Goal: Task Accomplishment & Management: Complete application form

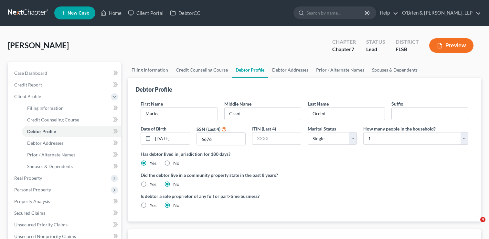
select select "0"
click at [48, 85] on link "Credit Report" at bounding box center [65, 85] width 112 height 12
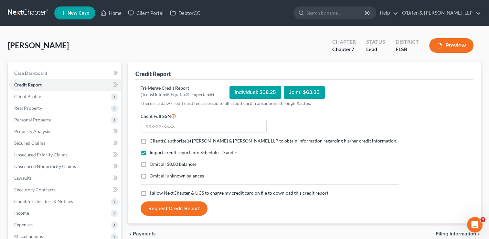
click at [260, 90] on div "Individual: $38.25" at bounding box center [256, 92] width 52 height 13
click at [183, 123] on input "text" at bounding box center [204, 126] width 126 height 13
type input "284-66-6676"
click at [150, 143] on label "Client(s) authorize(s) O'Brien & Solomon, LLP to obtain information regarding h…" at bounding box center [274, 140] width 248 height 6
click at [152, 142] on input "Client(s) authorize(s) O'Brien & Solomon, LLP to obtain information regarding h…" at bounding box center [154, 139] width 4 height 4
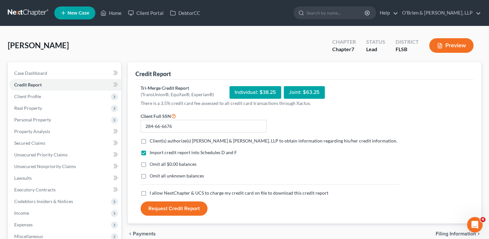
checkbox input "true"
click at [150, 192] on label "I allow NextChapter & UCS to charge my credit card on file to download this cre…" at bounding box center [239, 192] width 179 height 6
click at [152, 192] on input "I allow NextChapter & UCS to charge my credit card on file to download this cre…" at bounding box center [154, 191] width 4 height 4
checkbox input "true"
click at [172, 208] on button "Request Credit Report" at bounding box center [174, 208] width 67 height 14
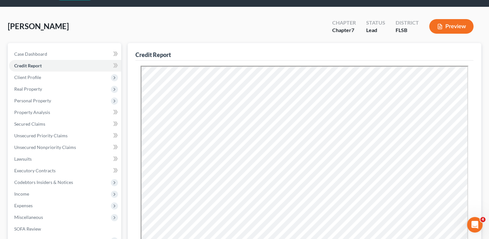
scroll to position [18, 0]
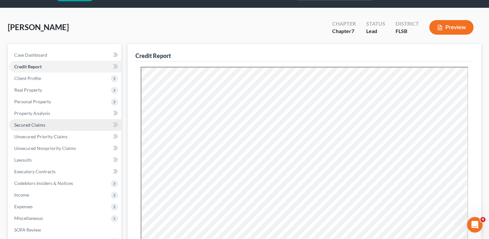
click at [52, 126] on link "Secured Claims" at bounding box center [65, 125] width 112 height 12
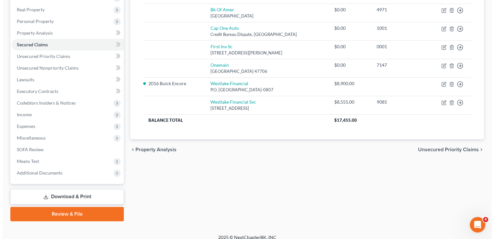
scroll to position [104, 0]
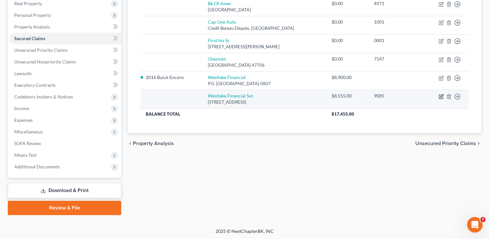
click at [440, 97] on icon "button" at bounding box center [441, 96] width 5 height 5
select select "4"
select select "0"
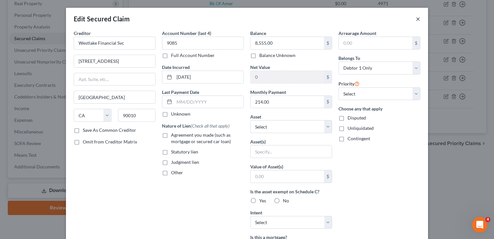
click at [417, 20] on button "×" at bounding box center [418, 19] width 5 height 8
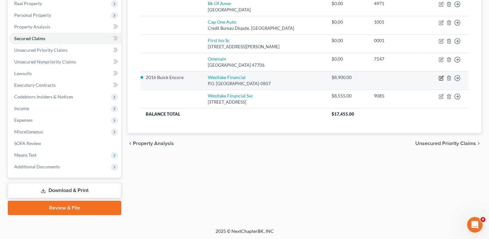
click at [440, 78] on icon "button" at bounding box center [441, 77] width 3 height 3
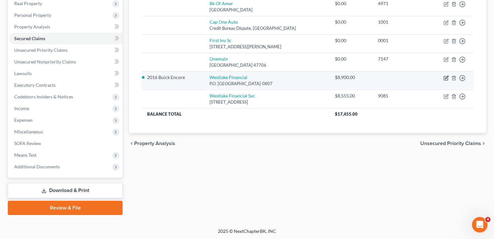
select select "4"
select select "2"
select select "0"
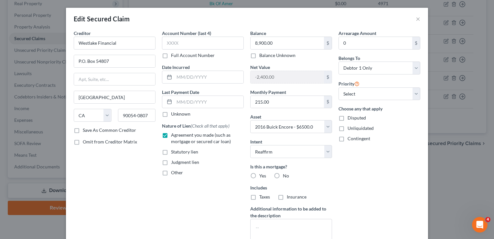
scroll to position [67, 0]
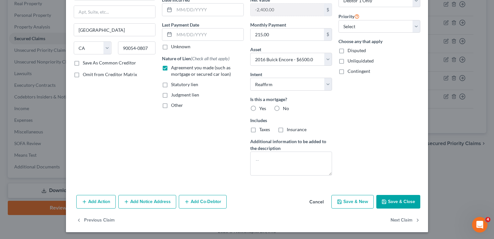
drag, startPoint x: 489, startPoint y: 80, endPoint x: 492, endPoint y: 66, distance: 14.5
click at [489, 66] on div "Edit Secured Claim × Creditor * Westlake Financial P.O. Box 54807 Los Angeles S…" at bounding box center [247, 119] width 494 height 239
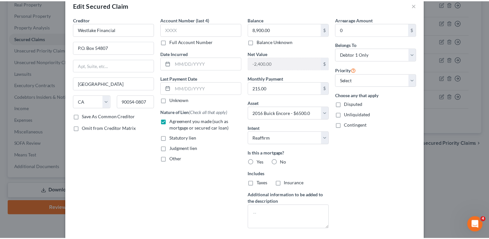
scroll to position [0, 0]
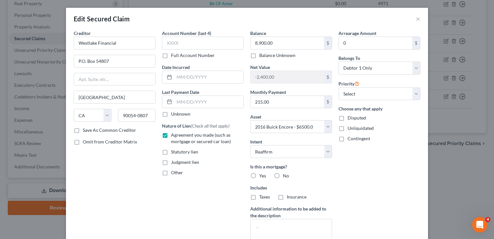
click at [412, 20] on div "Edit Secured Claim ×" at bounding box center [247, 19] width 362 height 22
click at [416, 19] on button "×" at bounding box center [418, 19] width 5 height 8
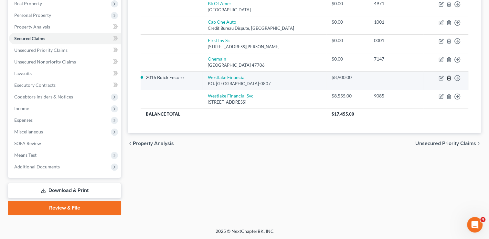
click at [449, 78] on line "button" at bounding box center [449, 78] width 0 height 1
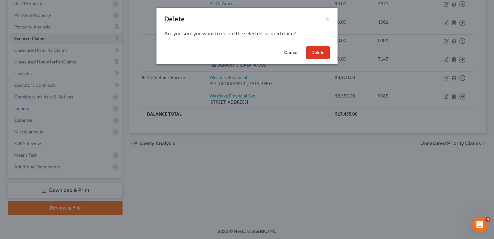
click at [317, 55] on button "Delete" at bounding box center [318, 52] width 24 height 13
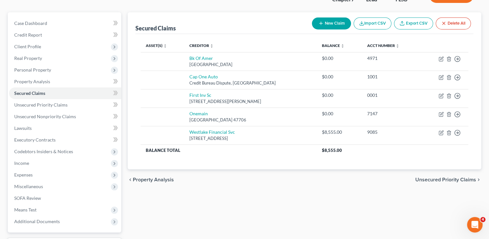
scroll to position [49, 0]
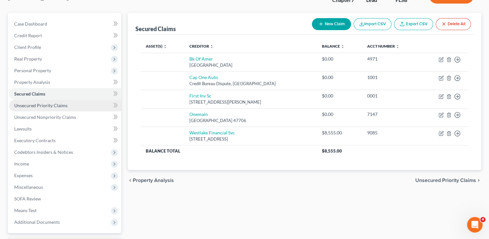
click at [53, 104] on span "Unsecured Priority Claims" at bounding box center [40, 104] width 53 height 5
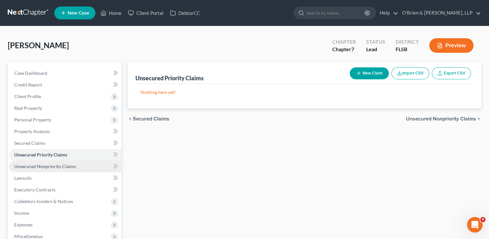
click at [59, 167] on span "Unsecured Nonpriority Claims" at bounding box center [45, 165] width 62 height 5
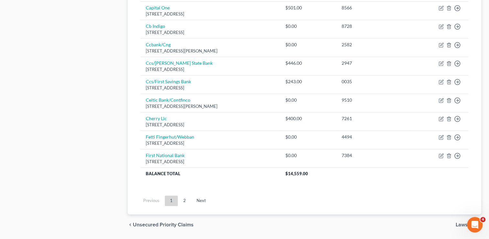
scroll to position [506, 0]
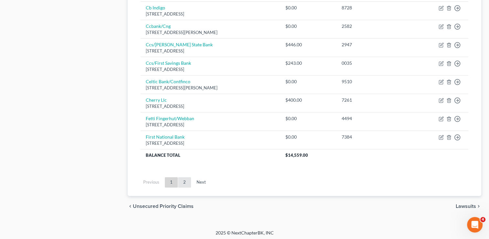
click at [183, 178] on link "2" at bounding box center [184, 182] width 13 height 10
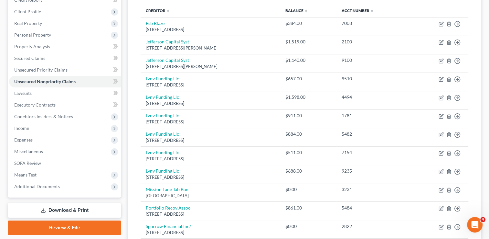
scroll to position [37, 0]
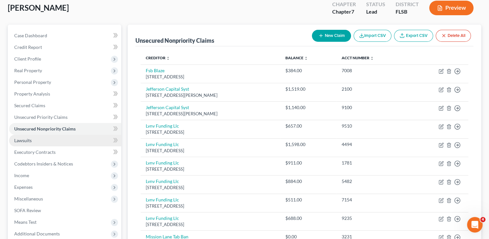
click at [53, 140] on link "Lawsuits" at bounding box center [65, 140] width 112 height 12
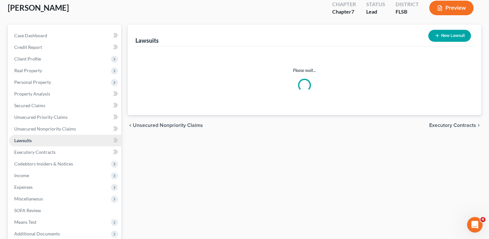
scroll to position [13, 0]
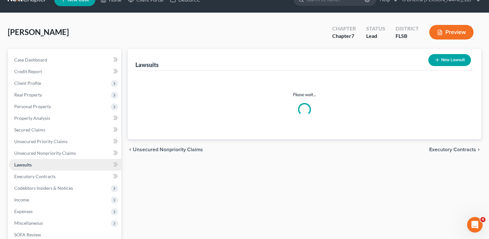
click at [53, 140] on ul "Case Dashboard Payments Invoices Payments Payments Credit Report Client Profile" at bounding box center [65, 158] width 112 height 209
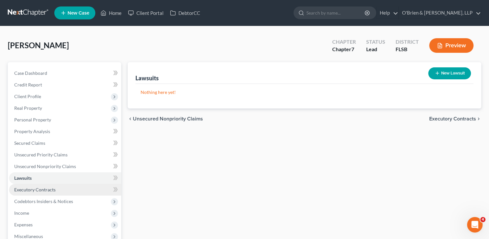
click at [58, 192] on link "Executory Contracts" at bounding box center [65, 190] width 112 height 12
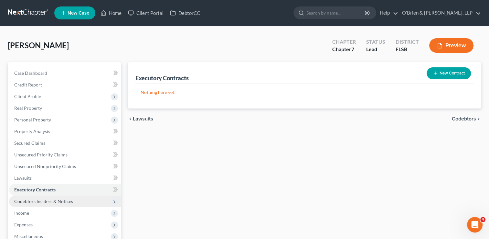
click at [63, 203] on span "Codebtors Insiders & Notices" at bounding box center [43, 200] width 59 height 5
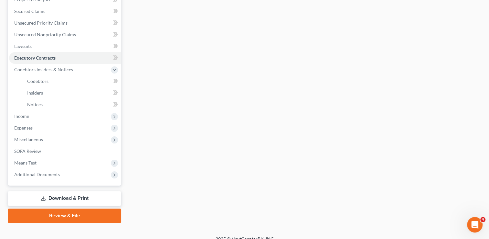
scroll to position [139, 0]
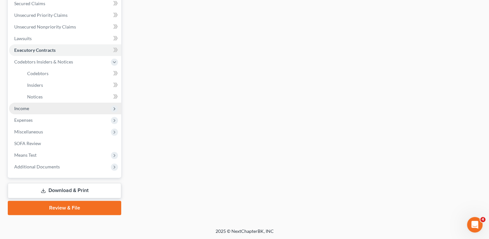
click at [68, 112] on span "Income" at bounding box center [65, 108] width 112 height 12
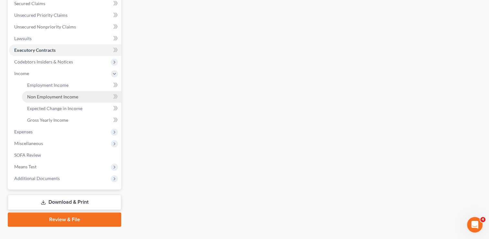
click at [88, 97] on link "Non Employment Income" at bounding box center [71, 97] width 99 height 12
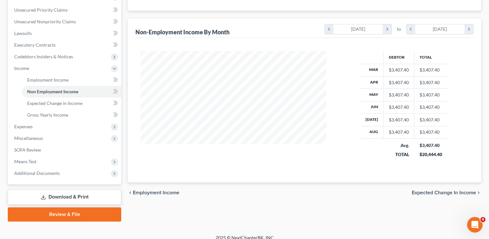
scroll to position [145, 0]
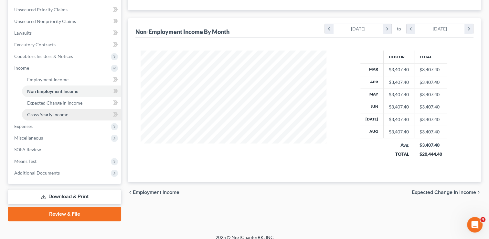
click at [72, 116] on link "Gross Yearly Income" at bounding box center [71, 115] width 99 height 12
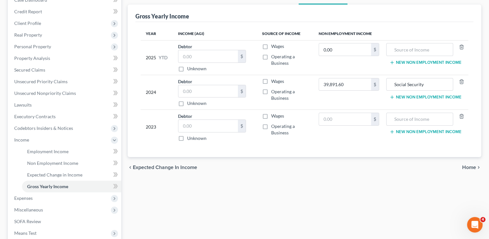
scroll to position [78, 0]
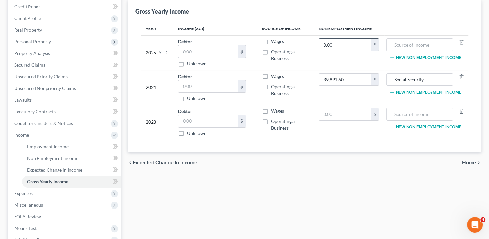
click at [340, 47] on input "0.00" at bounding box center [345, 44] width 52 height 12
type input "27,259.40"
click at [428, 42] on input "text" at bounding box center [420, 44] width 60 height 12
type input "Social Security"
click at [341, 117] on input "text" at bounding box center [345, 114] width 52 height 12
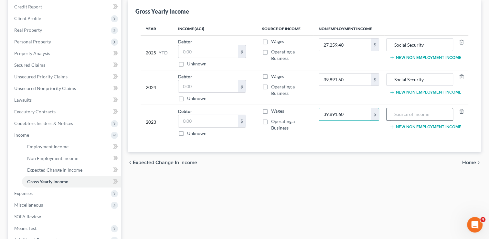
type input "39,891.60"
click at [402, 118] on input "text" at bounding box center [420, 114] width 60 height 12
type input "Social Security"
click at [473, 161] on span "Home" at bounding box center [469, 162] width 14 height 5
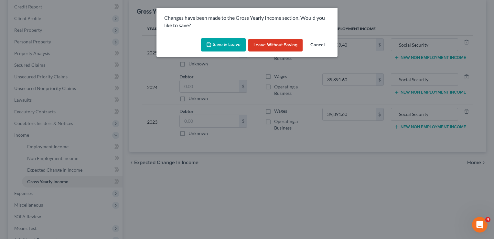
click at [232, 46] on button "Save & Leave" at bounding box center [223, 45] width 45 height 14
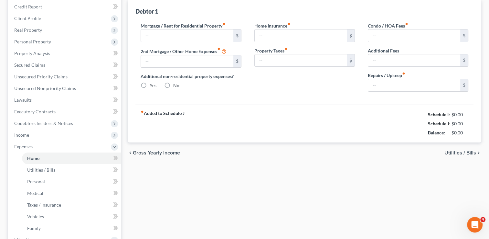
type input "0.00"
radio input "true"
type input "250.00"
type input "85.00"
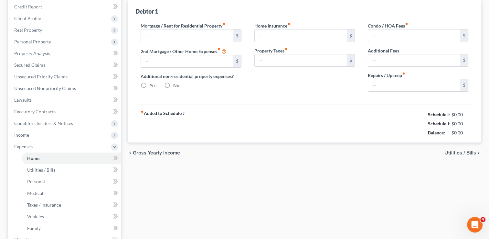
type input "500.00"
type input "0.00"
type input "200.00"
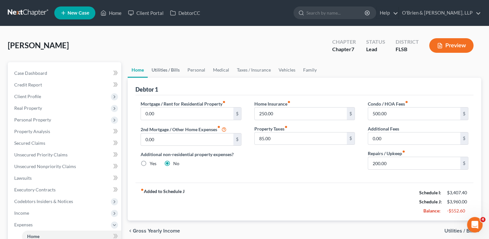
click at [162, 72] on link "Utilities / Bills" at bounding box center [166, 70] width 36 height 16
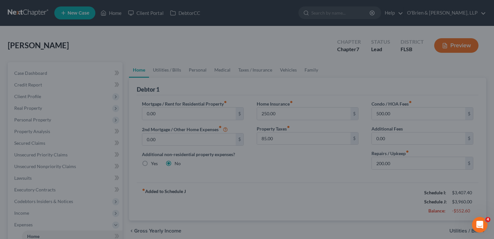
click at [259, 197] on div at bounding box center [247, 119] width 494 height 239
click at [480, 222] on icon "Open Intercom Messenger" at bounding box center [479, 223] width 11 height 11
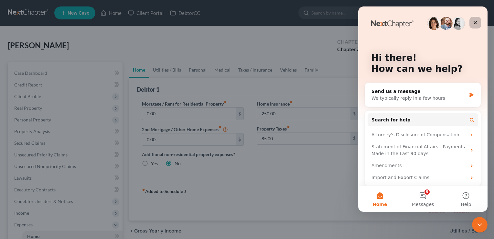
click at [476, 19] on div "Close" at bounding box center [475, 23] width 12 height 12
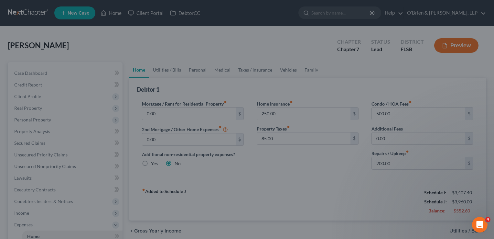
click at [120, 34] on div at bounding box center [247, 119] width 494 height 239
click at [342, 15] on div at bounding box center [247, 119] width 494 height 239
click at [405, 103] on div at bounding box center [247, 119] width 494 height 239
click at [302, 108] on div at bounding box center [247, 119] width 494 height 239
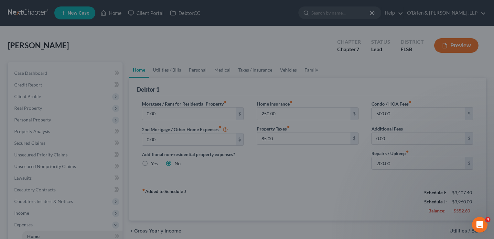
click at [302, 108] on div at bounding box center [247, 119] width 494 height 239
drag, startPoint x: 161, startPoint y: 68, endPoint x: 129, endPoint y: 68, distance: 31.7
click at [129, 68] on div at bounding box center [247, 119] width 494 height 239
drag, startPoint x: 129, startPoint y: 68, endPoint x: 74, endPoint y: 61, distance: 56.0
click at [74, 61] on div at bounding box center [247, 119] width 494 height 239
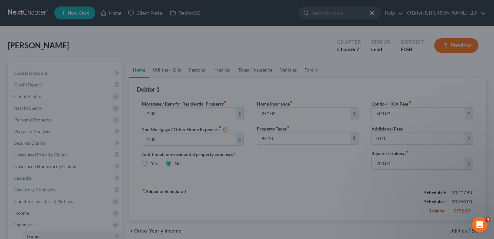
click at [74, 61] on div at bounding box center [247, 119] width 494 height 239
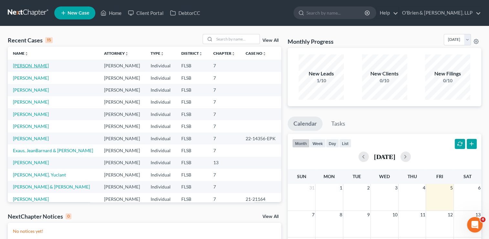
click at [34, 65] on link "[PERSON_NAME]" at bounding box center [31, 65] width 36 height 5
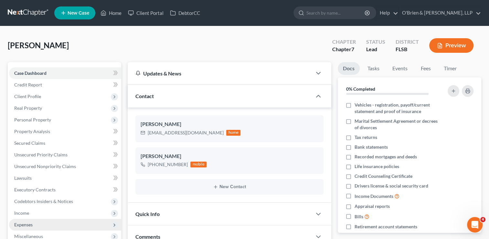
click at [59, 224] on span "Expenses" at bounding box center [65, 225] width 112 height 12
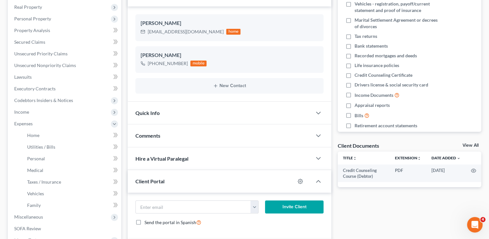
scroll to position [116, 0]
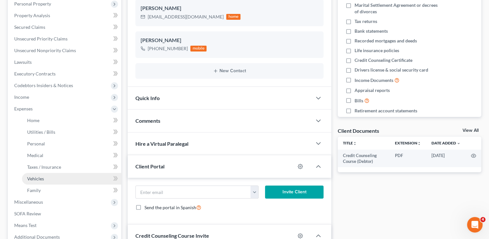
click at [58, 181] on link "Vehicles" at bounding box center [71, 179] width 99 height 12
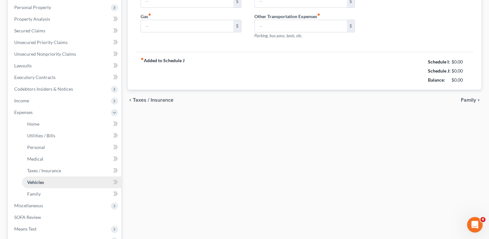
type input "150.00"
type input "50.00"
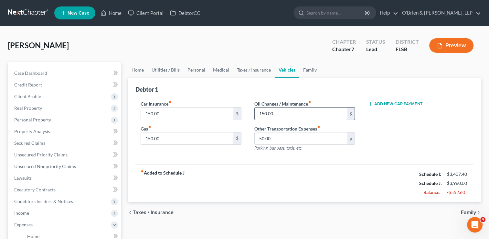
click at [302, 117] on input "150.00" at bounding box center [301, 113] width 92 height 12
click at [239, 67] on link "Taxes / Insurance" at bounding box center [254, 70] width 42 height 16
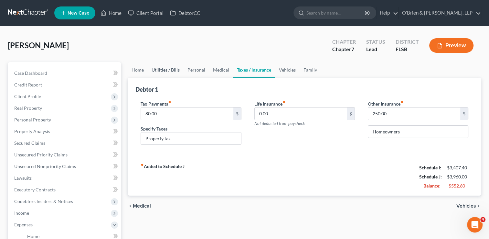
click at [172, 66] on link "Utilities / Bills" at bounding box center [166, 70] width 36 height 16
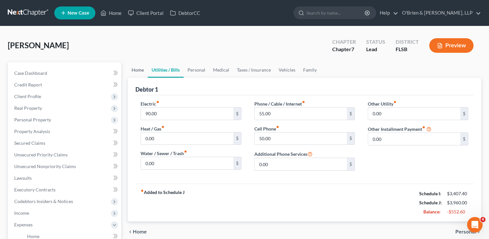
click at [138, 68] on link "Home" at bounding box center [138, 70] width 20 height 16
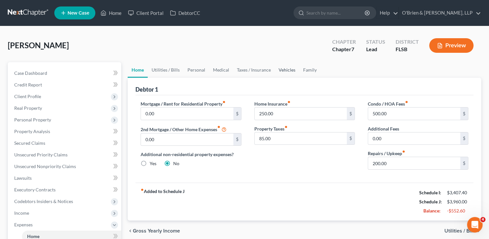
click at [287, 72] on link "Vehicles" at bounding box center [287, 70] width 25 height 16
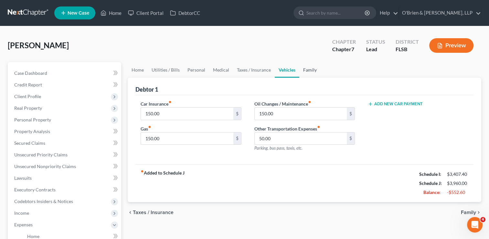
click at [309, 72] on link "Family" at bounding box center [309, 70] width 21 height 16
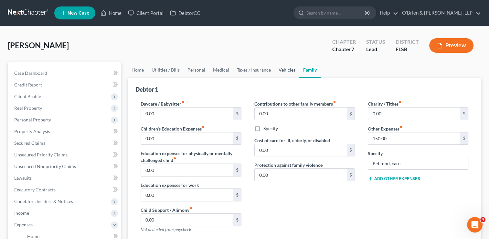
click at [285, 69] on link "Vehicles" at bounding box center [287, 70] width 25 height 16
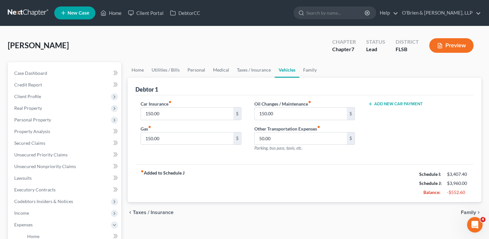
click at [411, 103] on button "Add New Car Payment" at bounding box center [395, 103] width 55 height 5
click at [386, 114] on input "text" at bounding box center [409, 113] width 83 height 12
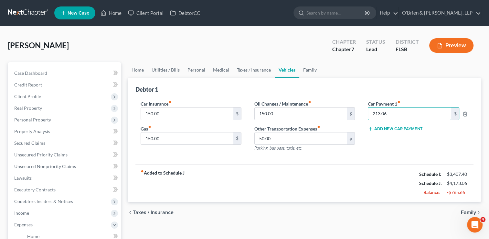
type input "213.06"
click at [442, 155] on div "Car Payment 1 fiber_manual_record 213.06 $ Add New Car Payment" at bounding box center [417, 128] width 113 height 56
click at [261, 70] on link "Taxes / Insurance" at bounding box center [254, 70] width 42 height 16
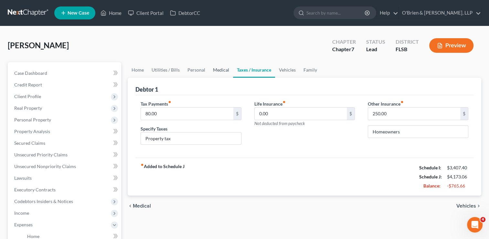
click at [216, 68] on link "Medical" at bounding box center [221, 70] width 24 height 16
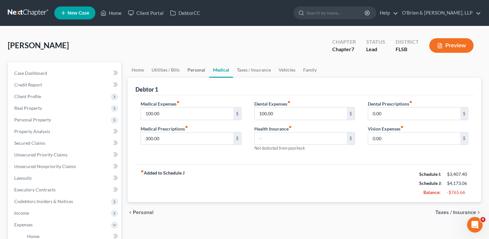
click at [186, 68] on link "Personal" at bounding box center [197, 70] width 26 height 16
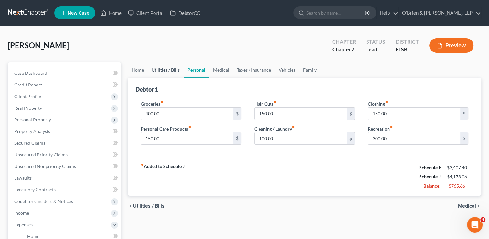
click at [167, 68] on link "Utilities / Bills" at bounding box center [166, 70] width 36 height 16
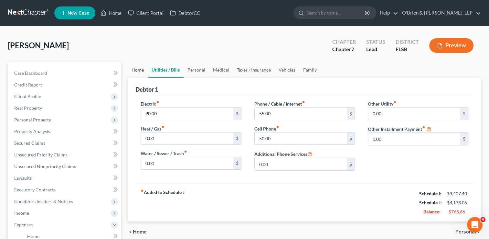
click at [139, 68] on link "Home" at bounding box center [138, 70] width 20 height 16
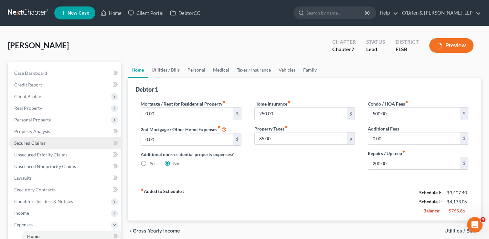
click at [61, 141] on link "Secured Claims" at bounding box center [65, 143] width 112 height 12
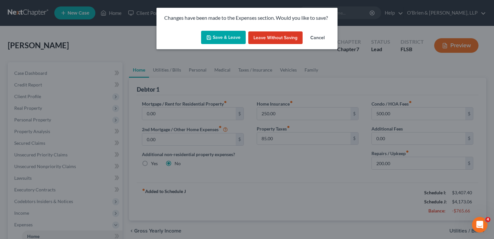
click at [217, 37] on button "Save & Leave" at bounding box center [223, 38] width 45 height 14
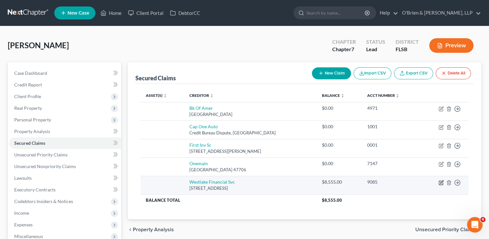
click at [442, 181] on icon "button" at bounding box center [441, 182] width 5 height 5
select select "4"
select select "0"
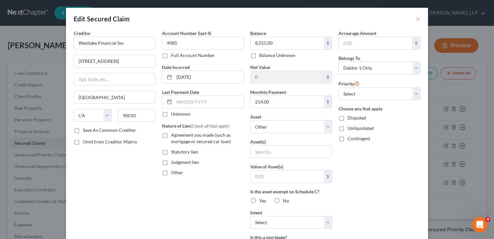
click at [171, 135] on label "Agreement you made (such as mortgage or secured car loan)" at bounding box center [207, 138] width 73 height 13
click at [174, 135] on input "Agreement you made (such as mortgage or secured car loan)" at bounding box center [176, 134] width 4 height 4
checkbox input "true"
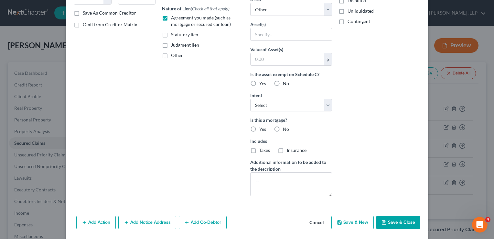
scroll to position [112, 0]
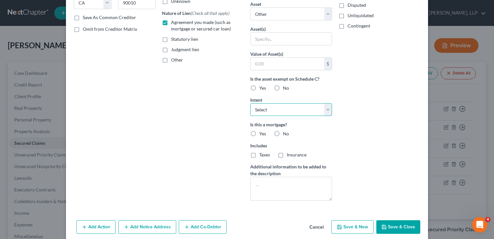
click at [325, 108] on select "Select Surrender Redeem Reaffirm Avoid Other" at bounding box center [291, 109] width 82 height 13
select select "2"
click at [250, 103] on select "Select Surrender Redeem Reaffirm Avoid Other" at bounding box center [291, 109] width 82 height 13
click at [283, 131] on label "No" at bounding box center [286, 133] width 6 height 6
click at [285, 131] on input "No" at bounding box center [287, 132] width 4 height 4
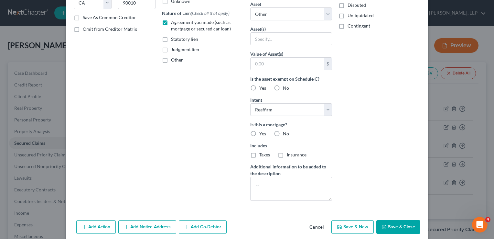
radio input "true"
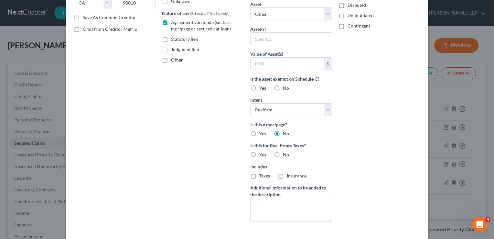
click at [283, 152] on label "No" at bounding box center [286, 154] width 6 height 6
click at [285, 152] on input "No" at bounding box center [287, 153] width 4 height 4
radio input "true"
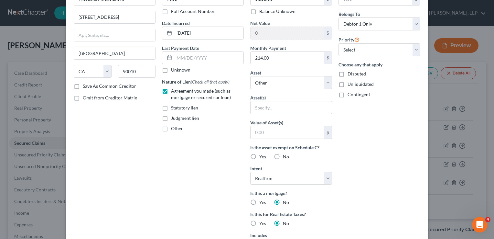
scroll to position [43, 0]
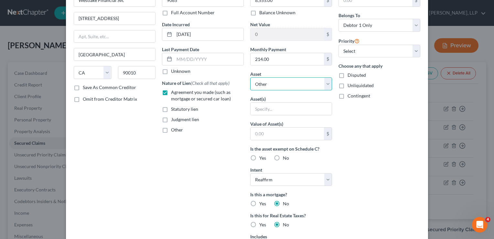
click at [326, 80] on select "Select Other Multiple Assets 2016 Buick [MEDICAL_DATA] - $6500.0 Household Good…" at bounding box center [291, 83] width 82 height 13
select select "2"
click at [250, 77] on select "Select Other Multiple Assets 2016 Buick [MEDICAL_DATA] - $6500.0 Household Good…" at bounding box center [291, 83] width 82 height 13
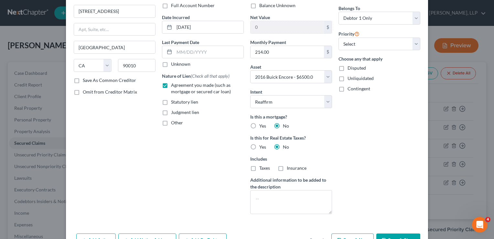
scroll to position [51, 0]
click at [327, 75] on select "Select Other Multiple Assets 2016 Buick [MEDICAL_DATA] - $6500.0 Household Good…" at bounding box center [291, 75] width 82 height 13
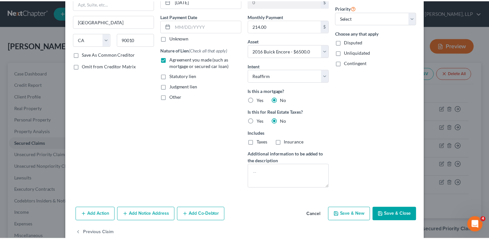
scroll to position [88, 0]
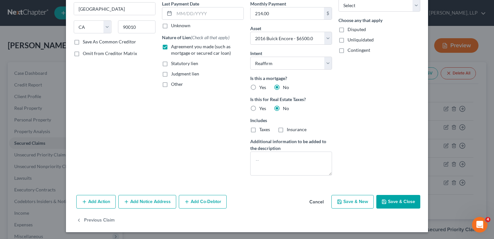
click at [390, 202] on button "Save & Close" at bounding box center [398, 202] width 44 height 14
select select
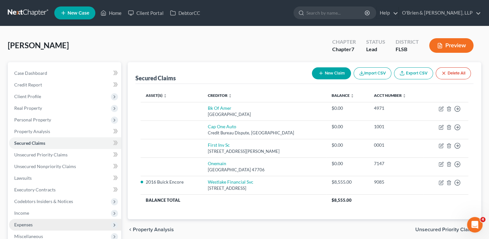
click at [40, 220] on span "Expenses" at bounding box center [65, 225] width 112 height 12
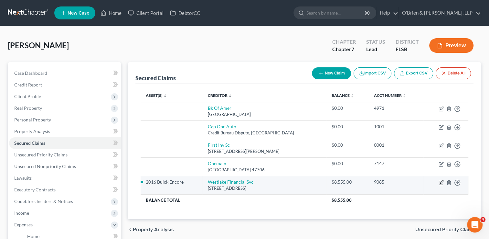
click at [441, 180] on icon "button" at bounding box center [441, 182] width 5 height 5
select select "4"
select select "2"
select select "0"
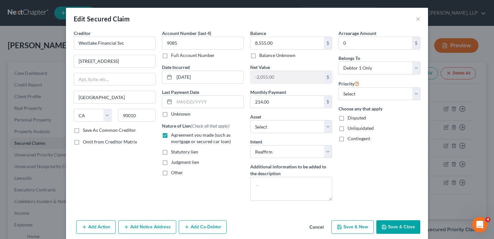
click at [400, 226] on button "Save & Close" at bounding box center [398, 227] width 44 height 14
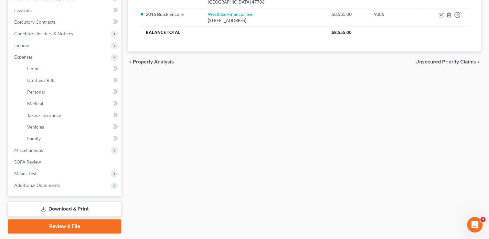
scroll to position [173, 0]
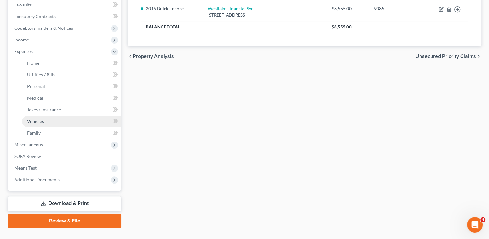
click at [64, 122] on link "Vehicles" at bounding box center [71, 121] width 99 height 12
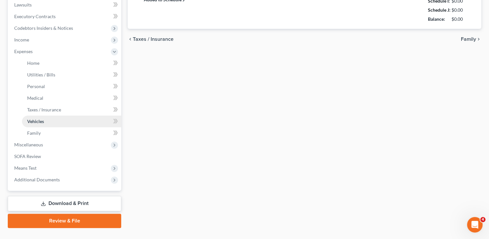
type input "150.00"
type input "50.00"
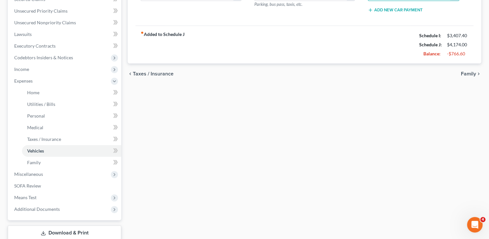
scroll to position [144, 0]
click at [464, 71] on span "Family" at bounding box center [468, 73] width 15 height 5
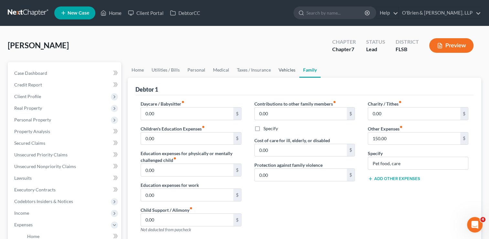
click at [285, 68] on link "Vehicles" at bounding box center [287, 70] width 25 height 16
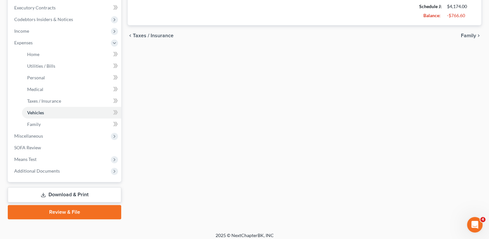
scroll to position [183, 0]
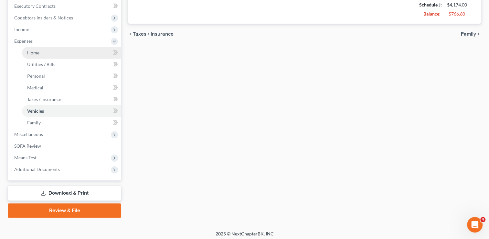
click at [48, 49] on link "Home" at bounding box center [71, 53] width 99 height 12
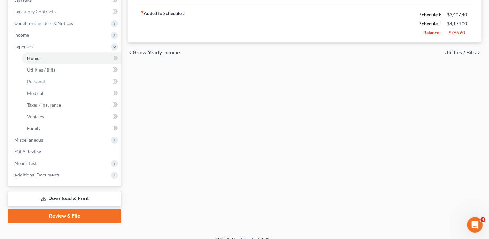
scroll to position [176, 0]
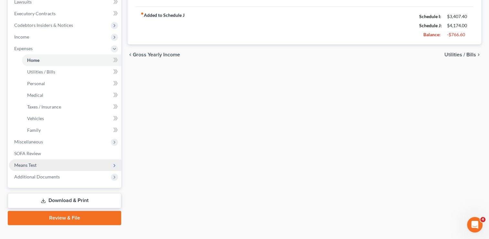
click at [77, 167] on span "Means Test" at bounding box center [65, 165] width 112 height 12
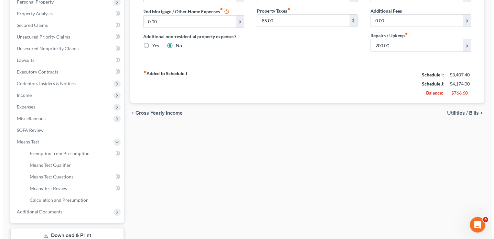
scroll to position [163, 0]
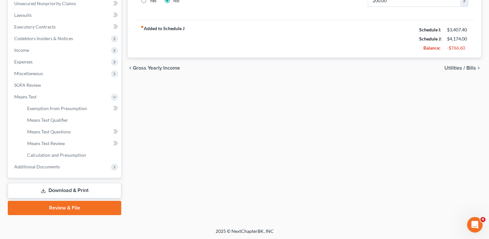
click at [79, 191] on link "Download & Print" at bounding box center [64, 190] width 113 height 15
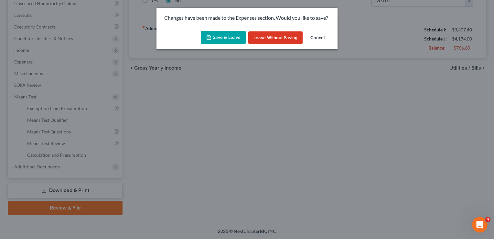
click at [221, 35] on button "Save & Leave" at bounding box center [223, 38] width 45 height 14
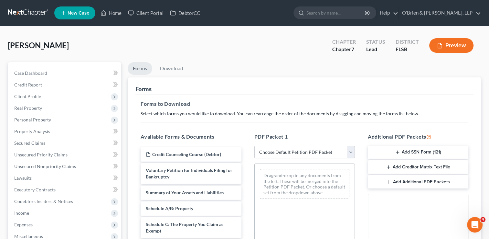
click at [350, 152] on select "Choose Default Petition PDF Packet Complete Bankruptcy Petition (all forms and …" at bounding box center [304, 151] width 101 height 13
select select "0"
click at [257, 145] on select "Choose Default Petition PDF Packet Complete Bankruptcy Petition (all forms and …" at bounding box center [304, 151] width 101 height 13
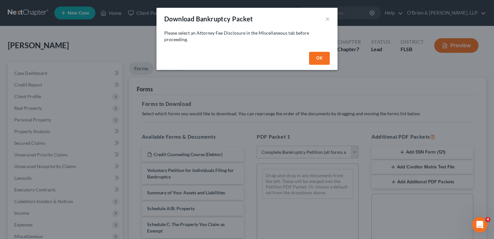
click at [313, 56] on button "OK" at bounding box center [319, 58] width 21 height 13
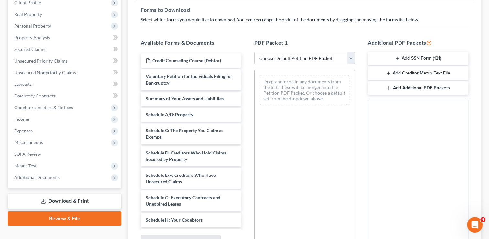
scroll to position [93, 0]
click at [349, 60] on select "Choose Default Petition PDF Packet Complete Bankruptcy Petition (all forms and …" at bounding box center [304, 58] width 101 height 13
select select "0"
click at [257, 52] on select "Choose Default Petition PDF Packet Complete Bankruptcy Petition (all forms and …" at bounding box center [304, 58] width 101 height 13
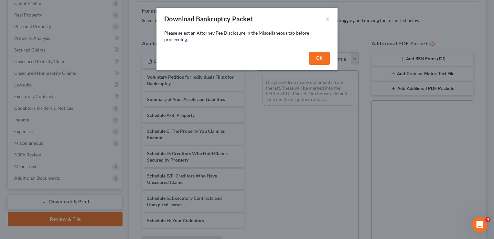
click at [317, 60] on button "OK" at bounding box center [319, 58] width 21 height 13
select select
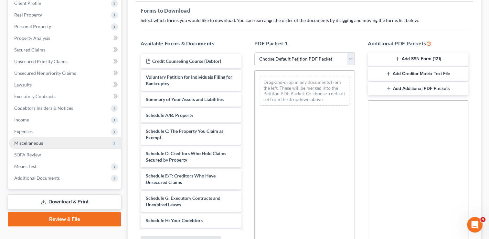
click at [50, 141] on span "Miscellaneous" at bounding box center [65, 143] width 112 height 12
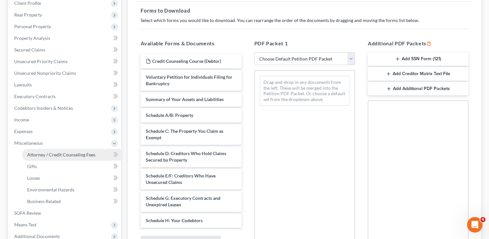
click at [76, 152] on span "Attorney / Credit Counseling Fees" at bounding box center [61, 154] width 68 height 5
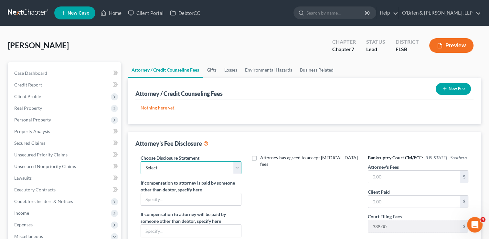
click at [235, 169] on select "Select Chapter 13 Chapter 7" at bounding box center [191, 167] width 101 height 13
select select "1"
click at [141, 161] on select "Select Chapter 13 Chapter 7" at bounding box center [191, 167] width 101 height 13
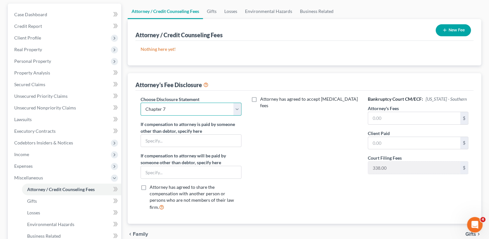
scroll to position [63, 0]
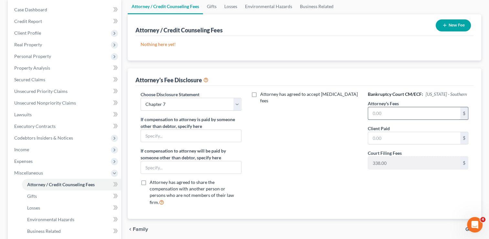
click at [384, 115] on input "text" at bounding box center [414, 113] width 92 height 12
type input "1,399.00"
click at [380, 136] on input "text" at bounding box center [414, 138] width 92 height 12
type input "1,399.00"
click at [317, 138] on div "Attorney has agreed to accept [MEDICAL_DATA] fees" at bounding box center [304, 151] width 113 height 120
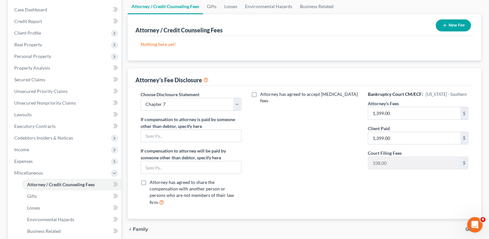
scroll to position [163, 0]
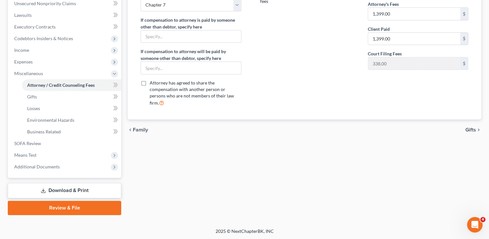
click at [472, 127] on span "Gifts" at bounding box center [470, 129] width 11 height 5
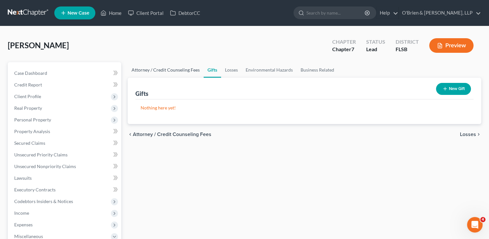
click at [155, 71] on link "Attorney / Credit Counseling Fees" at bounding box center [166, 70] width 76 height 16
select select "1"
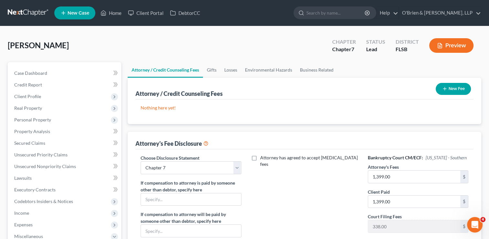
click at [455, 95] on div "New Fee" at bounding box center [453, 88] width 40 height 17
click at [455, 91] on button "New Fee" at bounding box center [453, 89] width 35 height 12
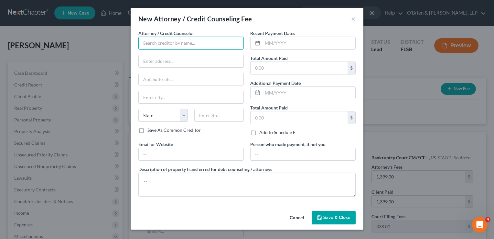
click at [178, 41] on input "text" at bounding box center [190, 43] width 105 height 13
type input "O'Brien & [PERSON_NAME], LLP"
type input "[STREET_ADDRESS]"
type input "Pembroke Pines"
select select "9"
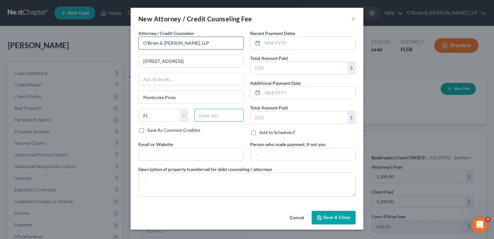
type input "33028"
type input "[EMAIL_ADDRESS][DOMAIN_NAME]"
click at [187, 61] on input "[STREET_ADDRESS]" at bounding box center [191, 61] width 105 height 12
type input "5"
type input "[STREET_ADDRESS]"
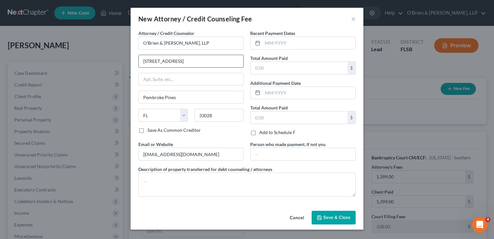
type input "Suite 3001"
type input "[STREET_ADDRESS]"
click at [215, 116] on input "33028" at bounding box center [218, 115] width 49 height 13
type input "33027"
type input "Hollywood"
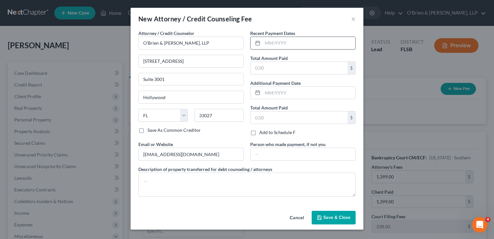
click at [280, 43] on input "text" at bounding box center [308, 43] width 93 height 12
type input "[DATE]"
click at [271, 66] on input "text" at bounding box center [299, 68] width 97 height 12
type input "1,399.00"
click at [199, 56] on input "[STREET_ADDRESS]" at bounding box center [191, 61] width 105 height 12
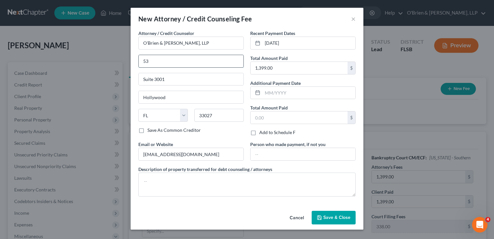
type input "5"
type input "[STREET_ADDRESS]"
drag, startPoint x: 208, startPoint y: 153, endPoint x: 132, endPoint y: 152, distance: 76.0
click at [132, 152] on div "Attorney / Credit Counselor * O'Brien & Solomon, LLP [STREET_ADDRESS] Hollywood…" at bounding box center [247, 119] width 233 height 178
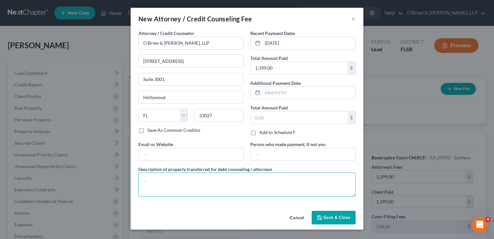
click at [161, 187] on textarea at bounding box center [246, 184] width 217 height 24
type textarea "Attorney's fees $1,399.00; credit report $40.00; court filing fee $338.00"
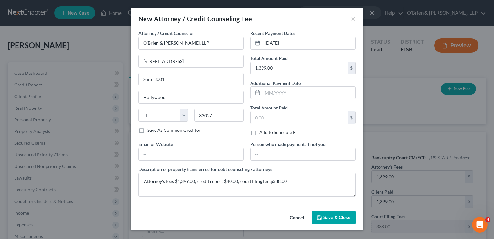
click at [331, 220] on button "Save & Close" at bounding box center [334, 217] width 44 height 14
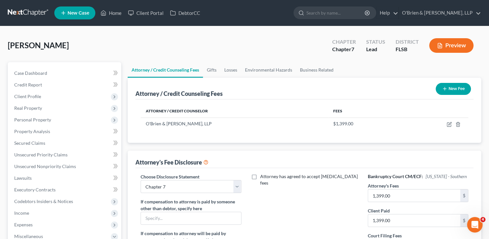
click at [454, 93] on button "New Fee" at bounding box center [453, 89] width 35 height 12
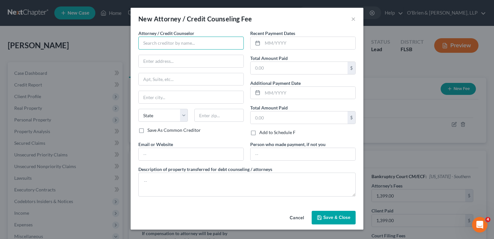
click at [196, 40] on input "text" at bounding box center [190, 43] width 105 height 13
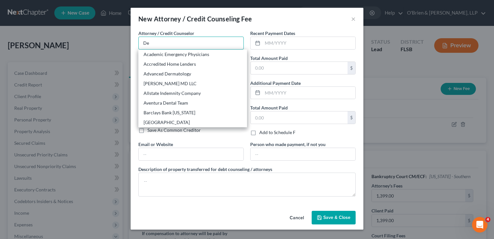
type input "Debtor CC"
type input "[STREET_ADDRESS]"
type input "[GEOGRAPHIC_DATA]"
select select "33"
type input "07306"
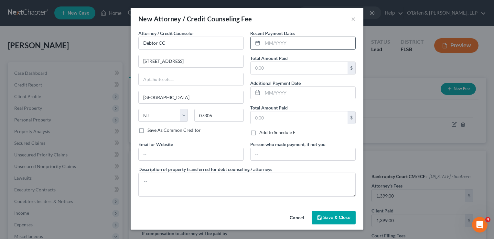
click at [289, 44] on input "text" at bounding box center [308, 43] width 93 height 12
type input "[DATE]"
click at [283, 66] on input "text" at bounding box center [299, 68] width 97 height 12
type input "19.99"
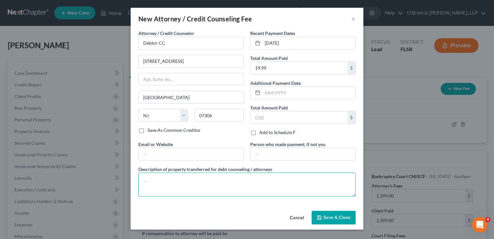
click at [268, 178] on textarea at bounding box center [246, 184] width 217 height 24
type textarea "Credit Counseling Certificate"
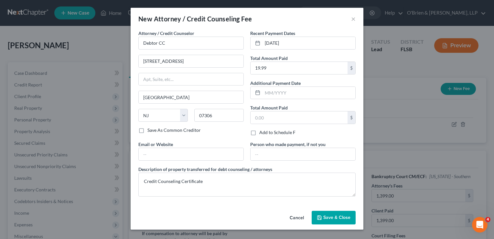
click at [338, 213] on button "Save & Close" at bounding box center [334, 217] width 44 height 14
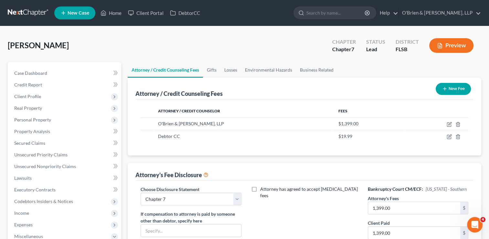
scroll to position [163, 0]
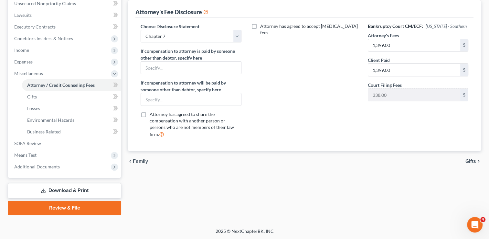
click at [49, 187] on link "Download & Print" at bounding box center [64, 190] width 113 height 15
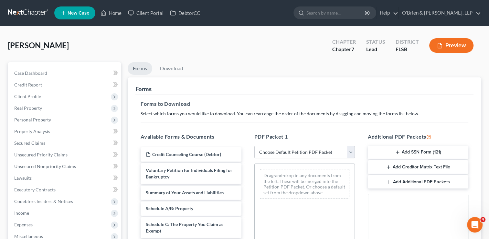
click at [349, 152] on select "Choose Default Petition PDF Packet Complete Bankruptcy Petition (all forms and …" at bounding box center [304, 151] width 101 height 13
select select "0"
click at [254, 145] on select "Choose Default Petition PDF Packet Complete Bankruptcy Petition (all forms and …" at bounding box center [304, 151] width 101 height 13
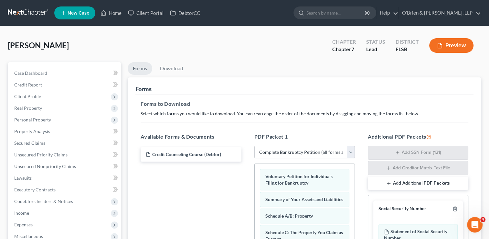
scroll to position [160, 0]
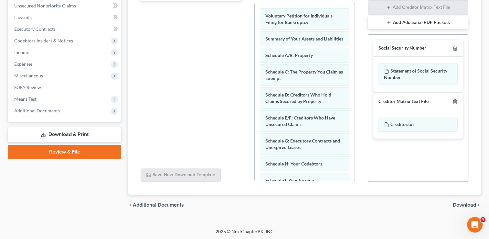
click at [459, 206] on span "Download" at bounding box center [464, 204] width 23 height 5
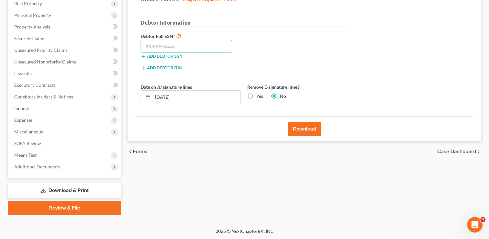
click at [147, 40] on input "text" at bounding box center [186, 46] width 91 height 13
type input "284-66-6676"
click at [294, 126] on button "Download" at bounding box center [305, 129] width 34 height 14
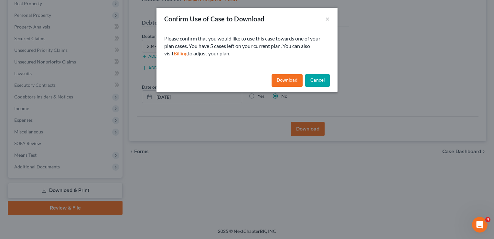
click at [289, 81] on button "Download" at bounding box center [287, 80] width 31 height 13
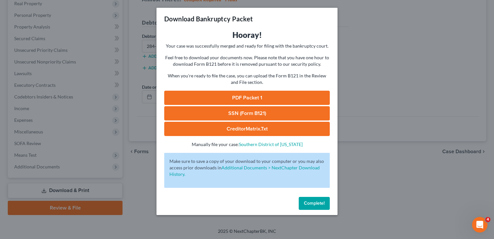
click at [286, 96] on link "PDF Packet 1" at bounding box center [247, 98] width 166 height 14
click at [311, 201] on span "Complete!" at bounding box center [314, 202] width 21 height 5
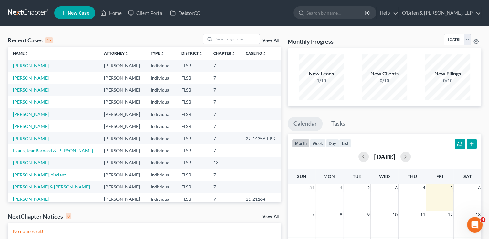
click at [30, 65] on link "[PERSON_NAME]" at bounding box center [31, 65] width 36 height 5
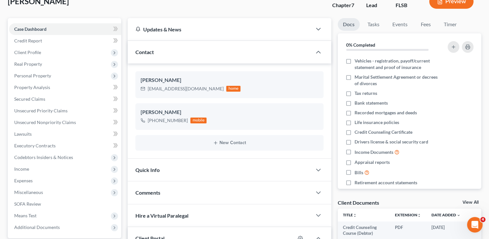
scroll to position [33, 0]
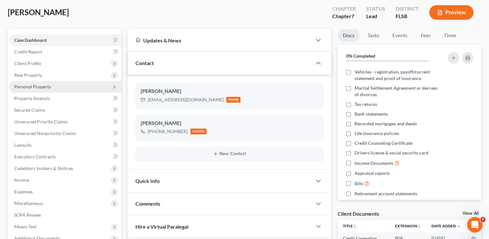
click at [79, 84] on span "Personal Property" at bounding box center [65, 87] width 112 height 12
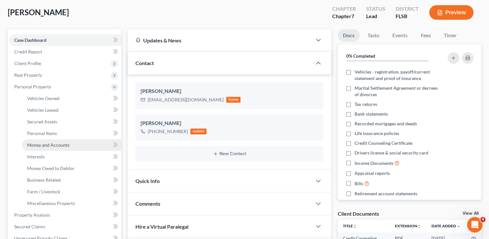
click at [87, 144] on link "Money and Accounts" at bounding box center [71, 145] width 99 height 12
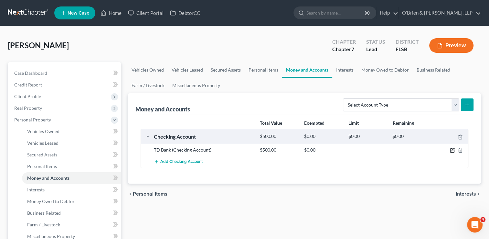
click at [452, 150] on icon "button" at bounding box center [453, 149] width 3 height 3
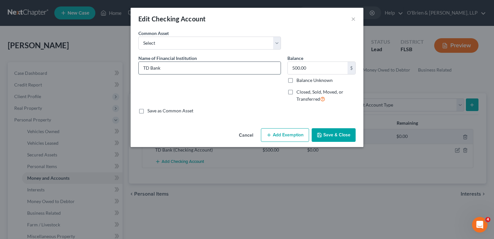
click at [203, 68] on input "TD Bank" at bounding box center [210, 68] width 142 height 12
type input "TD Bank 4398"
click at [326, 136] on button "Save & Close" at bounding box center [334, 135] width 44 height 14
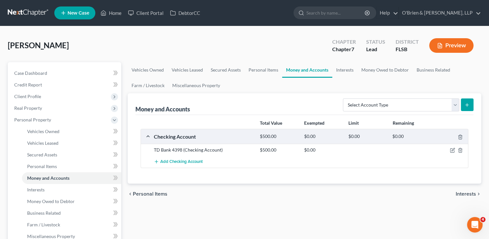
click at [361, 157] on div "Add Checking Account" at bounding box center [310, 161] width 318 height 12
click at [455, 150] on icon "button" at bounding box center [452, 149] width 5 height 5
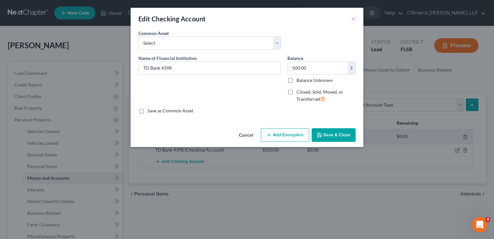
click at [289, 133] on button "Add Exemption" at bounding box center [285, 135] width 48 height 14
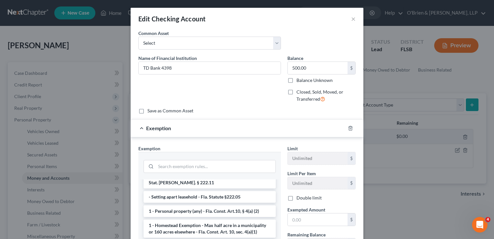
scroll to position [76, 0]
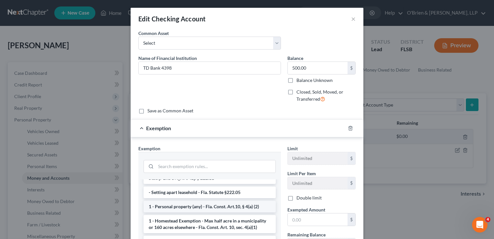
click at [242, 202] on li "1 - Personal property (any) - Fla. Const. Art.10, § 4(a) (2)" at bounding box center [210, 206] width 132 height 12
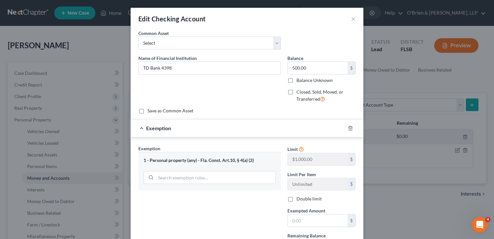
scroll to position [58, 0]
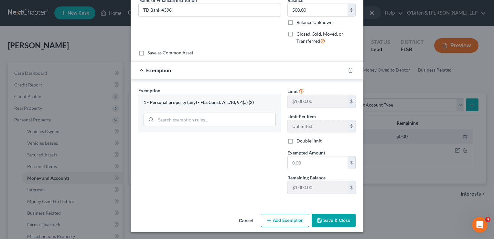
click at [338, 220] on button "Save & Close" at bounding box center [334, 220] width 44 height 14
click at [302, 159] on input "text" at bounding box center [318, 162] width 60 height 12
type input "500.00"
click at [332, 218] on button "Save & Close" at bounding box center [334, 220] width 44 height 14
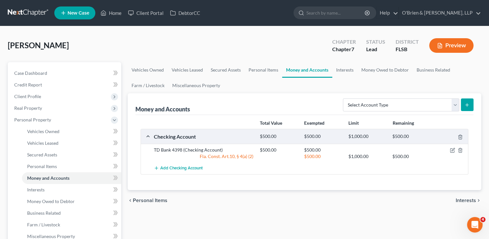
click at [128, 37] on div "Orcini, Mario Upgraded Chapter Chapter 7 Status Lead District FLSB Preview" at bounding box center [245, 48] width 474 height 28
click at [70, 133] on link "Vehicles Owned" at bounding box center [71, 131] width 99 height 12
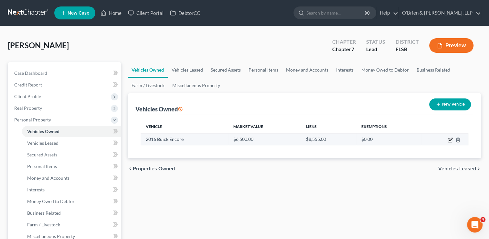
click at [450, 138] on icon "button" at bounding box center [450, 139] width 5 height 5
select select "0"
select select "10"
select select "3"
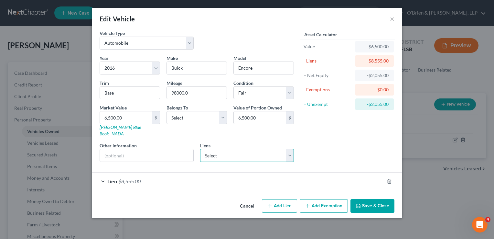
click at [291, 149] on select "Select Bk Of Amer - $0.00 Cap One Auto - $0.00 First Inv Sc - $0.00 Onemain - $…" at bounding box center [247, 155] width 94 height 13
click at [320, 140] on div "Asset Calculator Value $6,500.00 - Liens $8,555.00 = Net Equity -$2,055.00 - Ex…" at bounding box center [347, 98] width 101 height 137
click at [225, 116] on select "Select Debtor 1 Only Debtor 2 Only Debtor 1 And Debtor 2 Only At Least One Of T…" at bounding box center [196, 117] width 60 height 13
select select "0"
click at [166, 111] on select "Select Debtor 1 Only Debtor 2 Only Debtor 1 And Debtor 2 Only At Least One Of T…" at bounding box center [196, 117] width 60 height 13
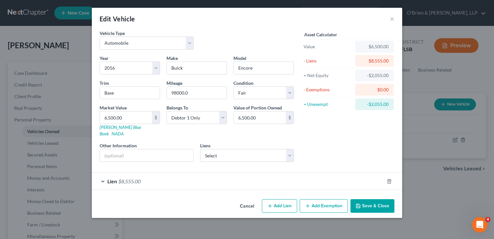
click at [368, 199] on button "Save & Close" at bounding box center [372, 206] width 44 height 14
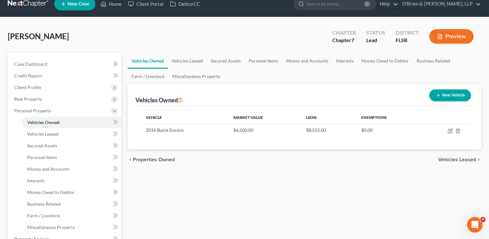
scroll to position [10, 0]
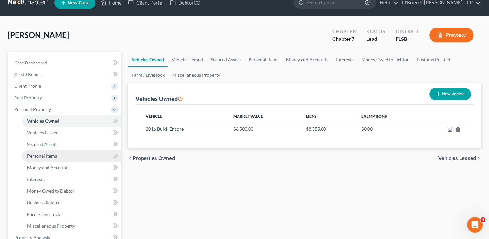
click at [69, 152] on link "Personal Items" at bounding box center [71, 156] width 99 height 12
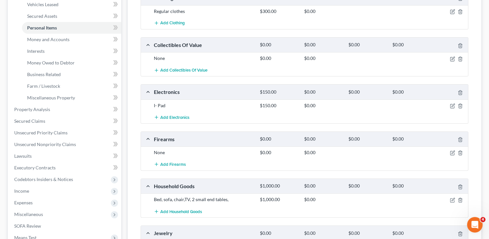
scroll to position [156, 0]
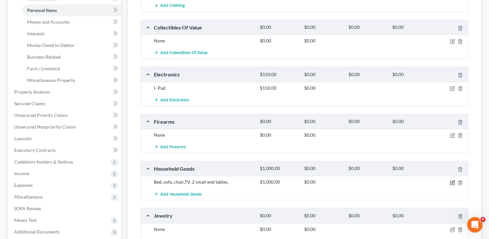
click at [452, 182] on icon "button" at bounding box center [453, 181] width 3 height 3
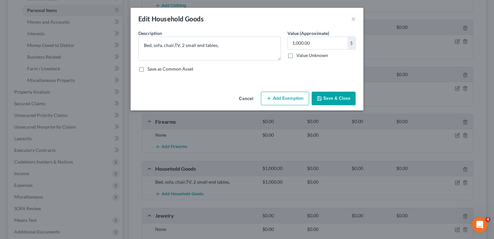
click at [287, 96] on button "Add Exemption" at bounding box center [285, 98] width 48 height 14
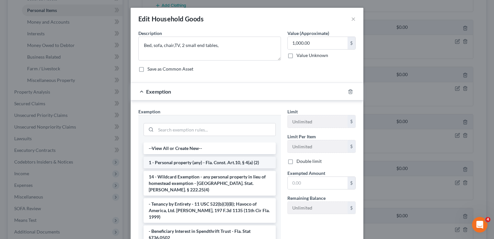
click at [248, 164] on li "1 - Personal property (any) - Fla. Const. Art.10, § 4(a) (2)" at bounding box center [210, 162] width 132 height 12
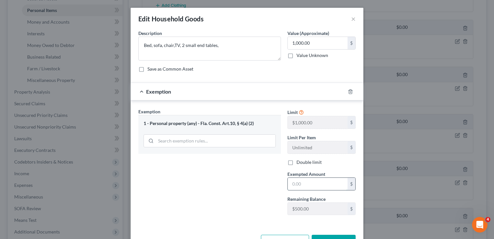
click at [303, 182] on input "text" at bounding box center [318, 183] width 60 height 12
type input "500.00"
click at [316, 236] on button "Save & Close" at bounding box center [334, 241] width 44 height 14
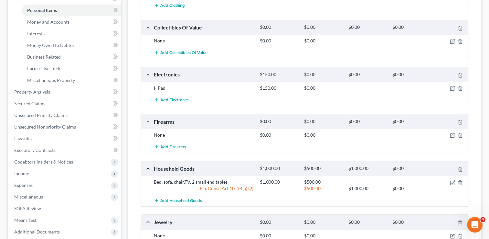
scroll to position [17, 0]
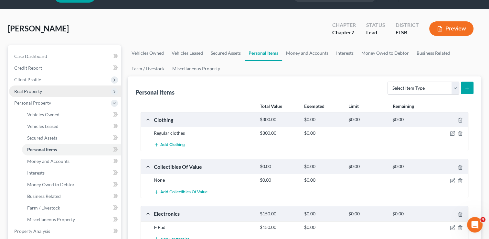
click at [53, 95] on span "Real Property" at bounding box center [65, 91] width 112 height 12
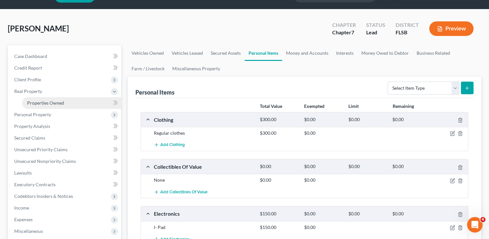
click at [57, 102] on span "Properties Owned" at bounding box center [45, 102] width 37 height 5
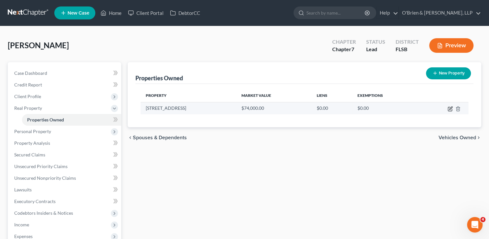
click at [449, 108] on icon "button" at bounding box center [450, 107] width 3 height 3
select select "9"
select select "0"
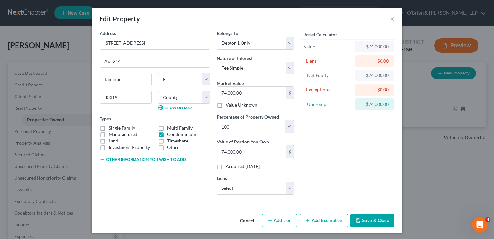
click at [319, 220] on button "Add Exemption" at bounding box center [324, 221] width 48 height 14
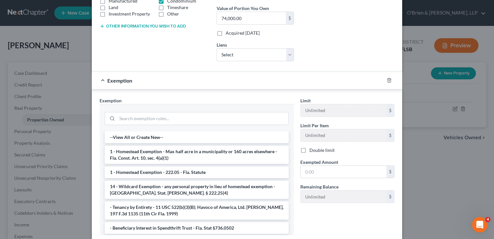
scroll to position [158, 0]
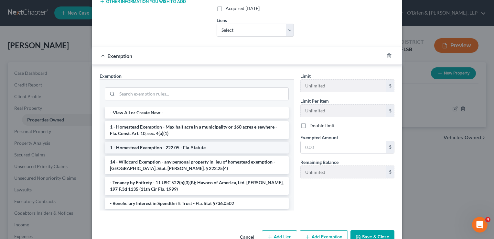
click at [189, 144] on li "1 - Homestead Exemption - 222.05 - Fla. Statute" at bounding box center [197, 148] width 184 height 12
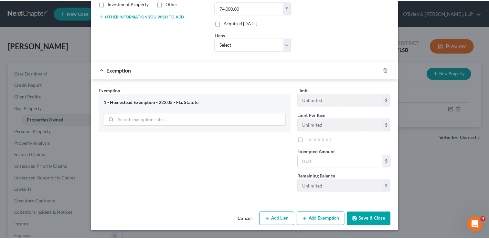
scroll to position [143, 0]
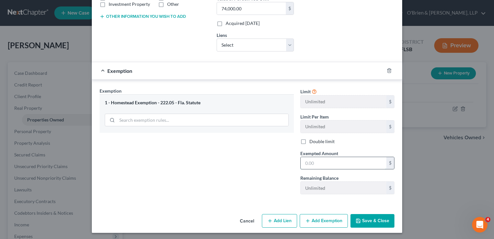
click at [330, 162] on input "text" at bounding box center [344, 163] width 86 height 12
type input "74,000.00"
click at [374, 219] on button "Save & Close" at bounding box center [372, 221] width 44 height 14
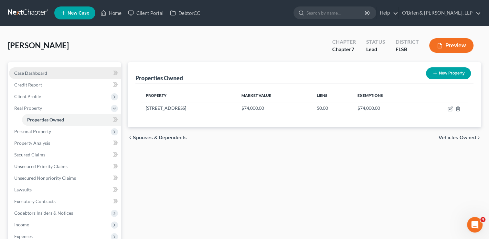
click at [51, 68] on link "Case Dashboard" at bounding box center [65, 73] width 112 height 12
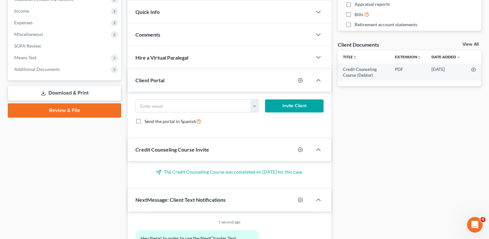
scroll to position [255, 0]
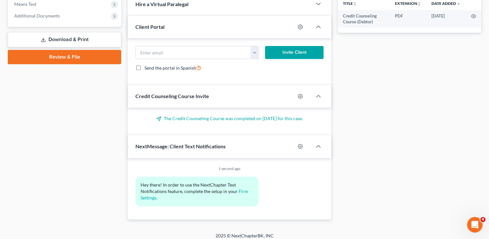
click at [54, 40] on link "Download & Print" at bounding box center [64, 39] width 113 height 15
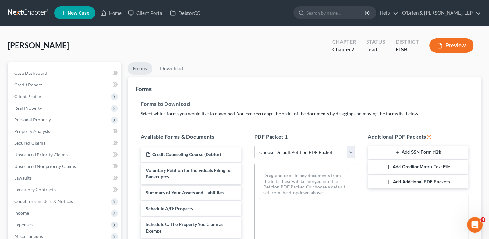
click at [352, 152] on select "Choose Default Petition PDF Packet Complete Bankruptcy Petition (all forms and …" at bounding box center [304, 151] width 101 height 13
select select "0"
click at [254, 145] on select "Choose Default Petition PDF Packet Complete Bankruptcy Petition (all forms and …" at bounding box center [304, 151] width 101 height 13
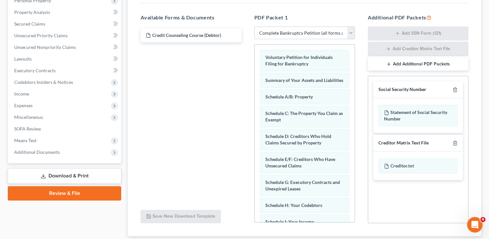
scroll to position [160, 0]
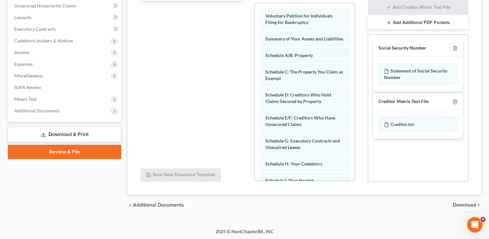
click at [460, 204] on span "Download" at bounding box center [464, 204] width 23 height 5
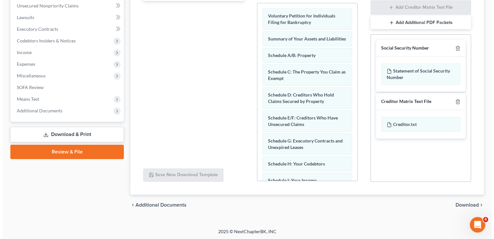
scroll to position [104, 0]
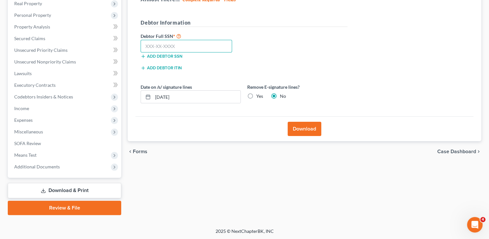
click at [177, 44] on input "text" at bounding box center [186, 46] width 91 height 13
type input "284-66-6676"
click at [306, 129] on button "Download" at bounding box center [305, 129] width 34 height 14
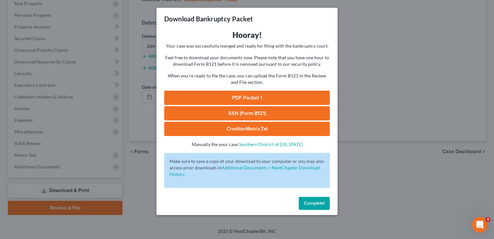
click at [285, 100] on link "PDF Packet 1" at bounding box center [247, 98] width 166 height 14
